Goal: Check status: Check status

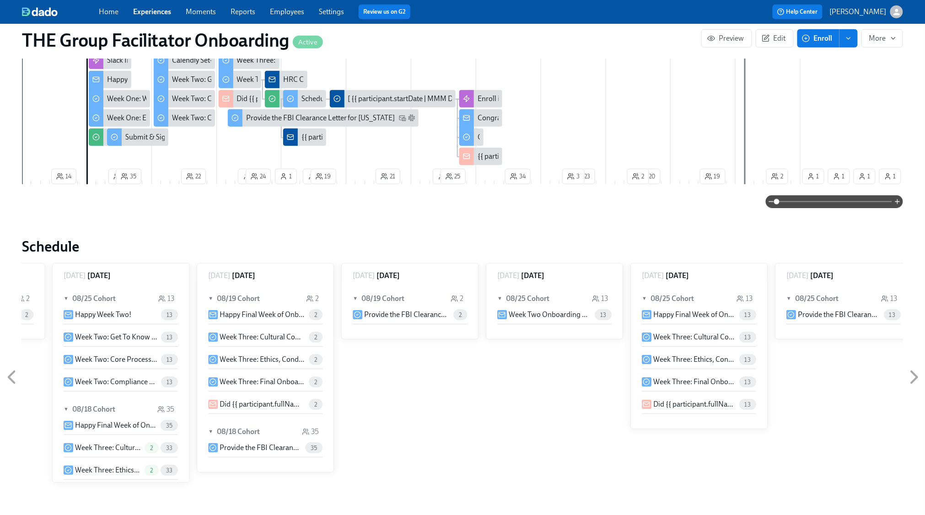
scroll to position [436, 0]
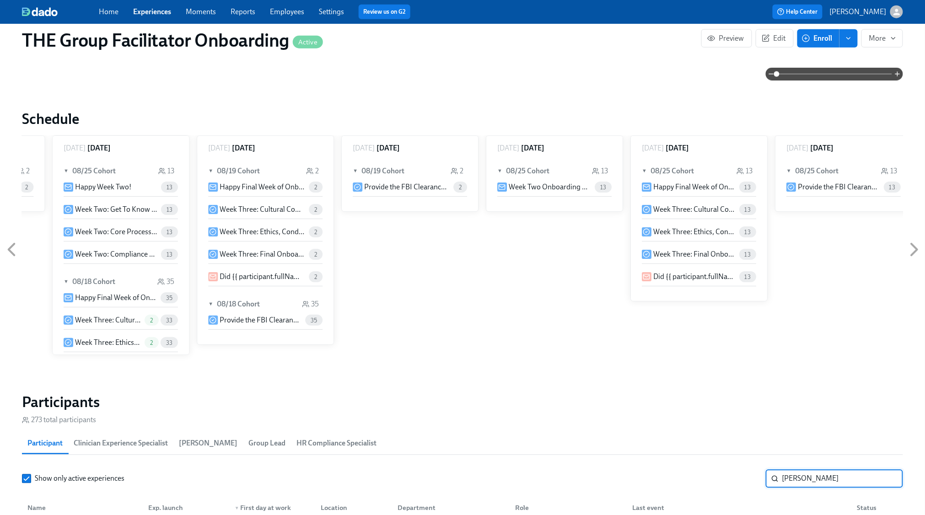
click at [821, 483] on input "[PERSON_NAME]" at bounding box center [842, 479] width 121 height 18
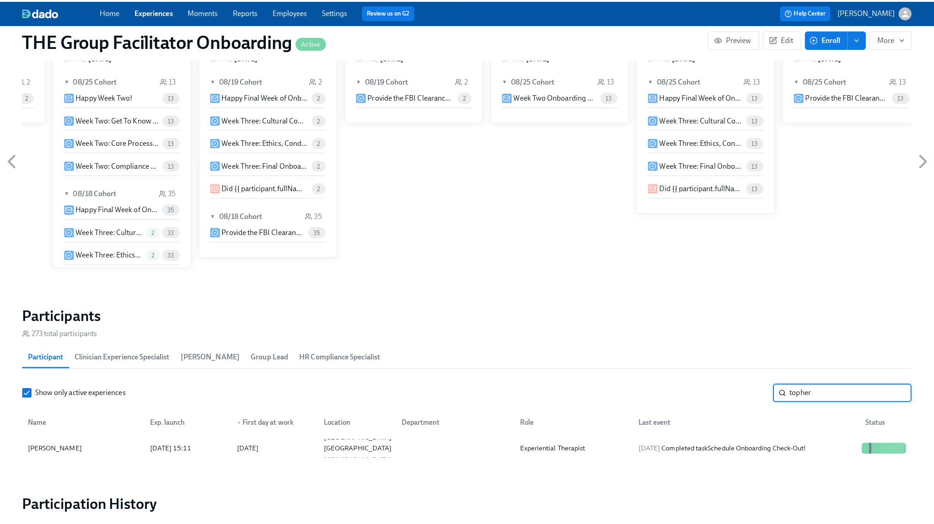
scroll to position [667, 0]
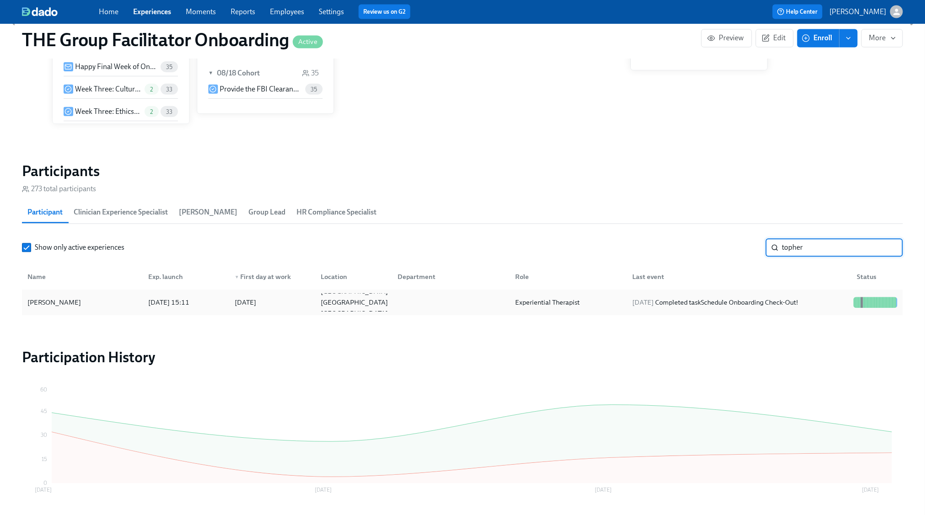
type input "topher"
click at [802, 307] on div "[DATE] Completed task Schedule Onboarding Check-Out!" at bounding box center [715, 302] width 173 height 11
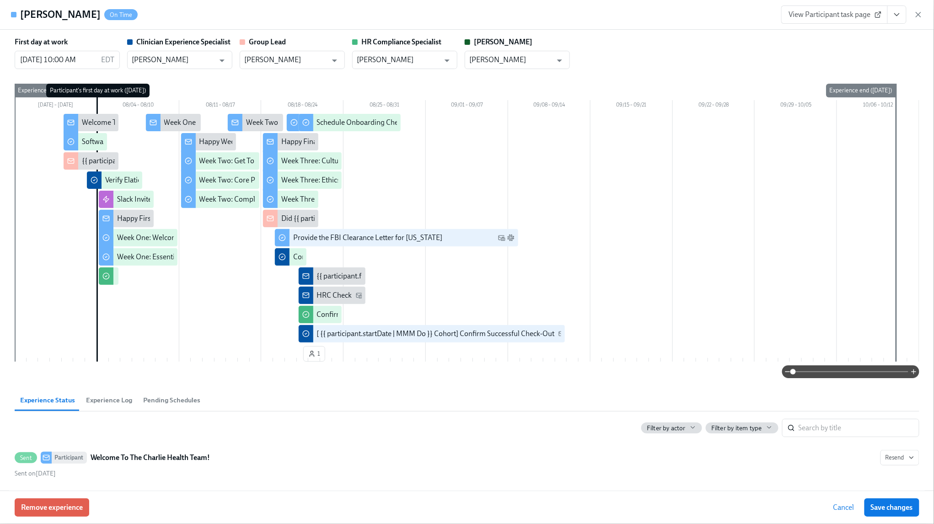
click at [903, 16] on button "View task page" at bounding box center [896, 14] width 19 height 18
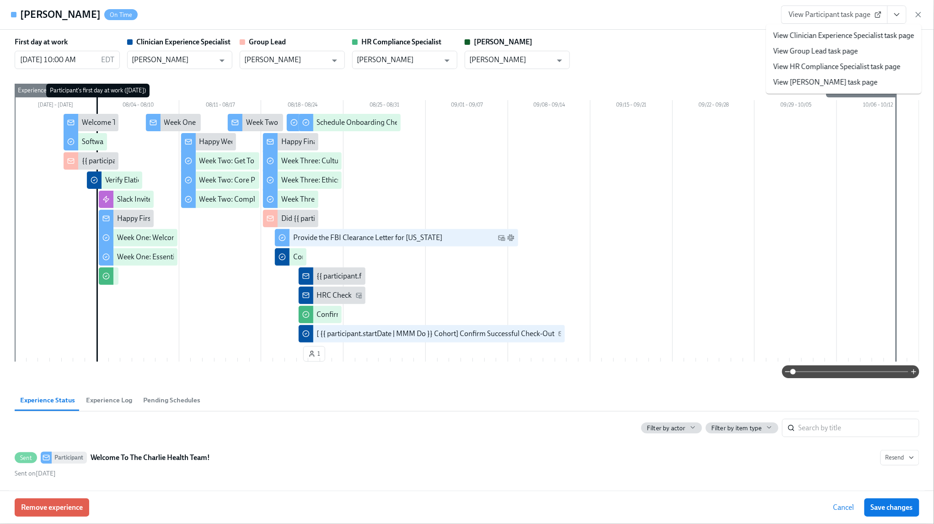
click at [893, 36] on link "View Clinician Experience Specialist task page" at bounding box center [843, 36] width 141 height 10
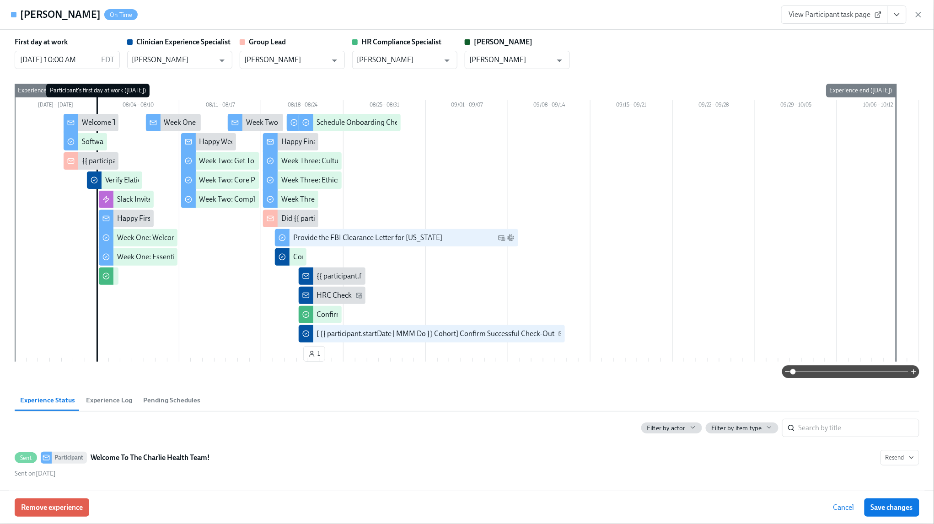
click at [920, 14] on icon "button" at bounding box center [918, 14] width 9 height 9
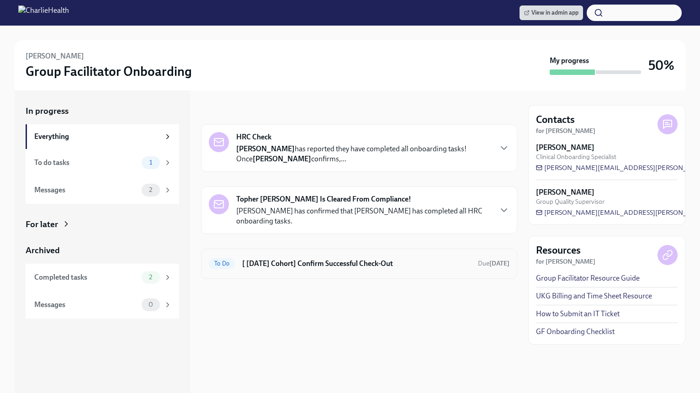
click at [418, 275] on div "To Do [ Aug 4th Cohort] Confirm Successful Check-Out Due Sep 13th" at bounding box center [359, 264] width 316 height 30
click at [421, 271] on div "To Do [ Aug 4th Cohort] Confirm Successful Check-Out Due Sep 13th" at bounding box center [359, 264] width 316 height 30
click at [424, 265] on h6 "[ [DATE] Cohort] Confirm Successful Check-Out" at bounding box center [356, 264] width 229 height 10
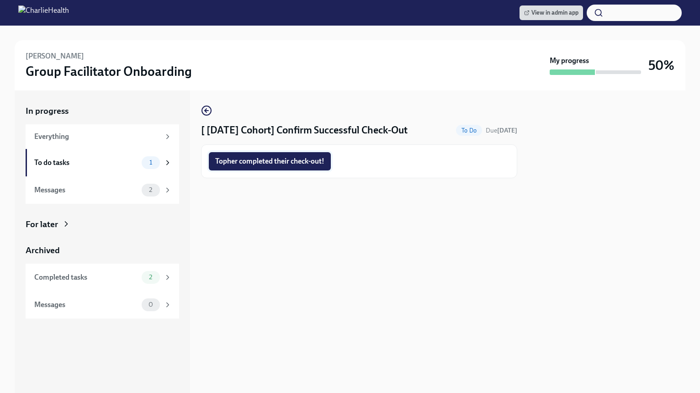
click at [271, 162] on span "Topher completed their check-out!" at bounding box center [269, 161] width 109 height 9
